Goal: Transaction & Acquisition: Purchase product/service

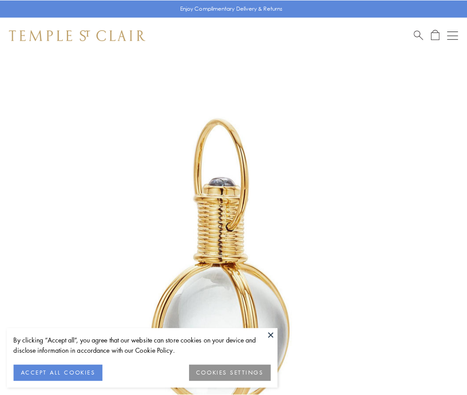
scroll to position [232, 0]
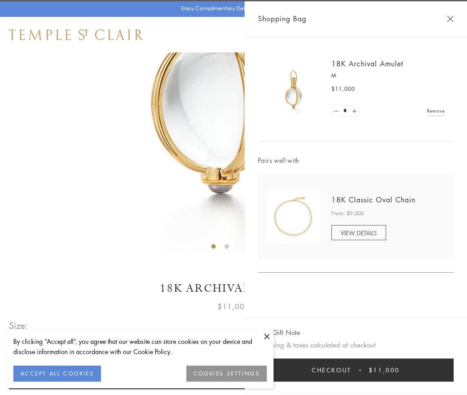
click at [356, 370] on button "Checkout $11,000" at bounding box center [356, 369] width 196 height 23
